Goal: Task Accomplishment & Management: Manage account settings

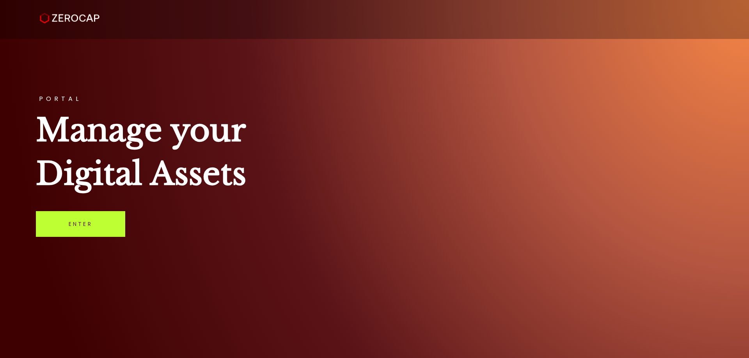
click at [112, 209] on div "PORTAL Manage your Digital Assets Enter" at bounding box center [374, 179] width 749 height 358
click at [106, 221] on link "Enter" at bounding box center [80, 224] width 89 height 26
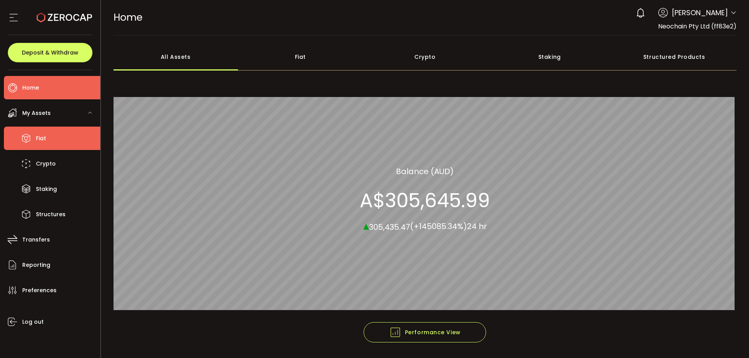
click at [60, 143] on li "Fiat" at bounding box center [52, 138] width 96 height 23
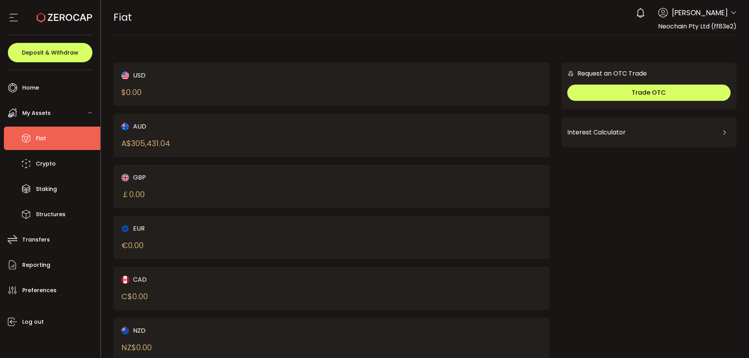
click at [163, 143] on div "A$ 305,431.04" at bounding box center [145, 144] width 49 height 12
drag, startPoint x: 170, startPoint y: 142, endPoint x: 122, endPoint y: 119, distance: 53.0
click at [170, 142] on div "A$ 305,431.04" at bounding box center [145, 144] width 49 height 12
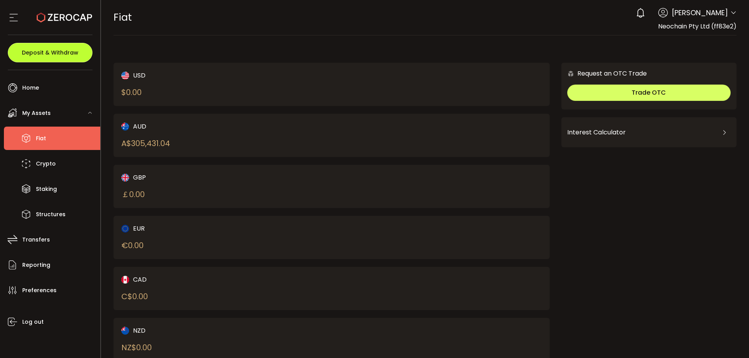
click at [65, 51] on span "Deposit & Withdraw" at bounding box center [50, 52] width 57 height 5
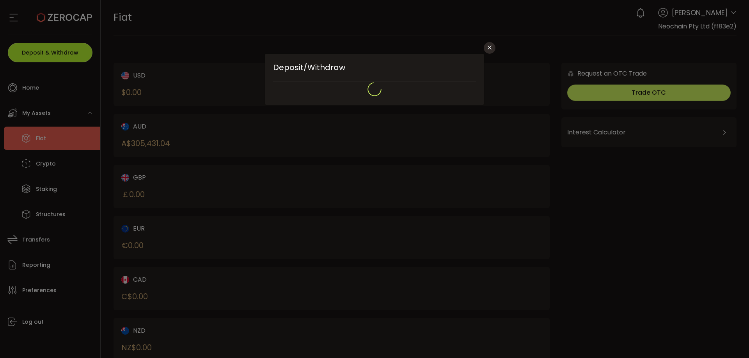
type input "*******"
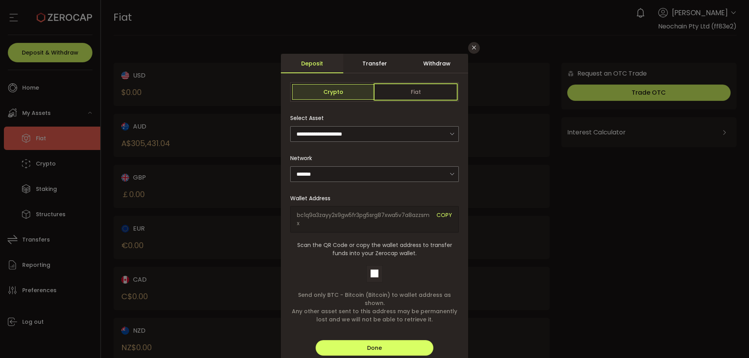
click at [422, 85] on span "Fiat" at bounding box center [415, 92] width 82 height 16
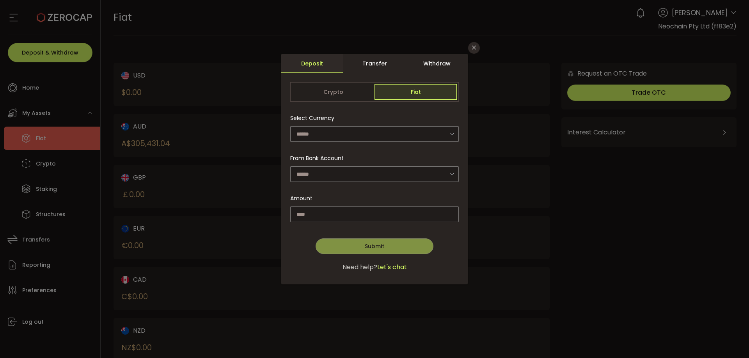
click at [429, 62] on div "Withdraw" at bounding box center [437, 64] width 62 height 20
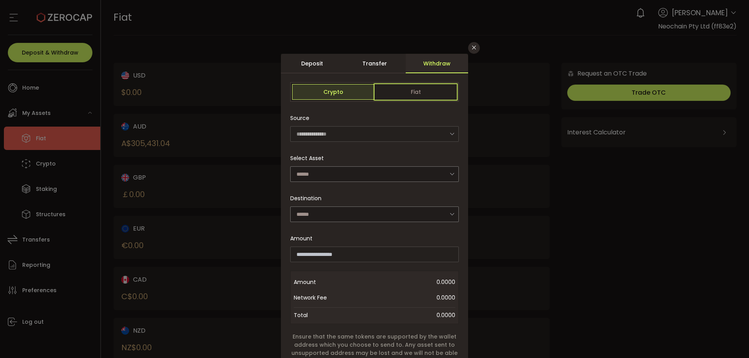
click at [393, 92] on span "Fiat" at bounding box center [415, 92] width 82 height 16
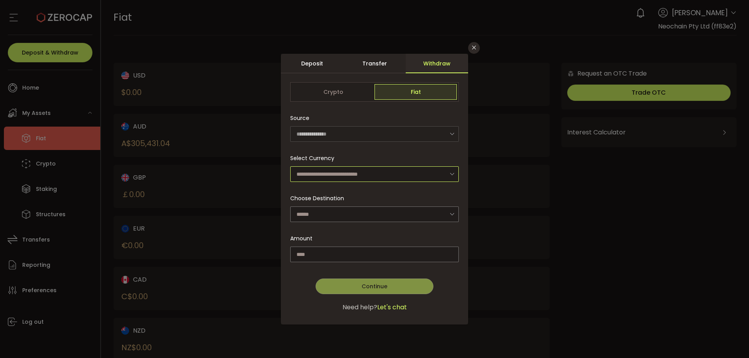
click at [319, 177] on input "dialog" at bounding box center [374, 175] width 169 height 16
click at [327, 190] on li "Australian Dollar (AUD)" at bounding box center [375, 194] width 171 height 13
type input "**********"
click at [359, 211] on input "dialog" at bounding box center [374, 215] width 169 height 16
drag, startPoint x: 311, startPoint y: 236, endPoint x: 379, endPoint y: 242, distance: 67.7
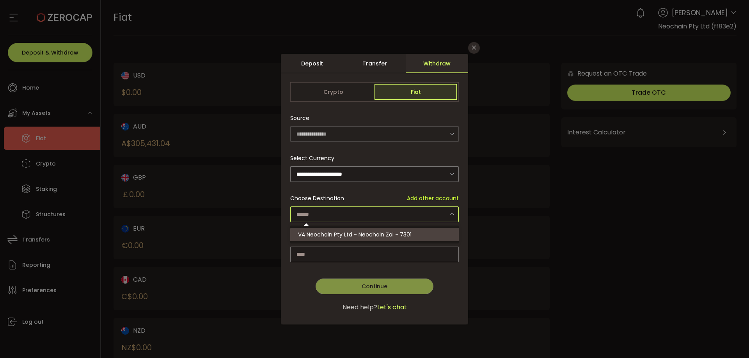
click at [312, 236] on span "VA Neochain Pty Ltd - Neochain Zai - 7301" at bounding box center [355, 235] width 114 height 8
type input "**********"
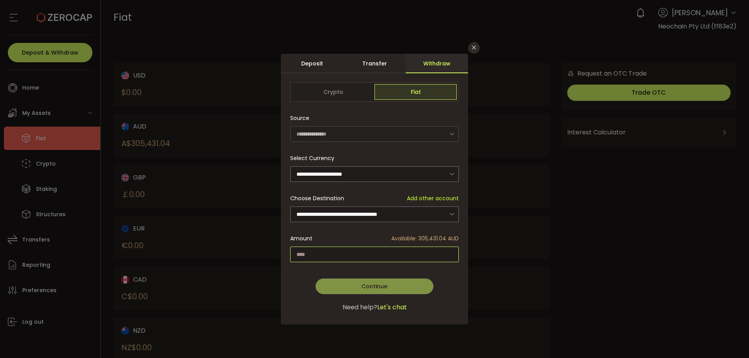
click at [394, 253] on input "dialog" at bounding box center [374, 255] width 169 height 16
type input "*********"
click at [370, 292] on button "Continue" at bounding box center [375, 287] width 118 height 16
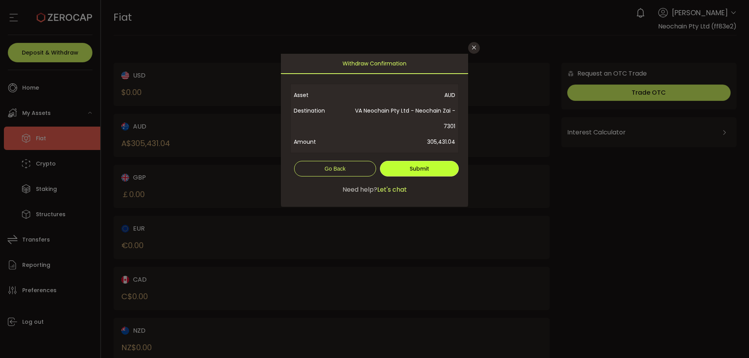
click at [429, 170] on span "Submit" at bounding box center [420, 169] width 20 height 8
